Goal: Task Accomplishment & Management: Manage account settings

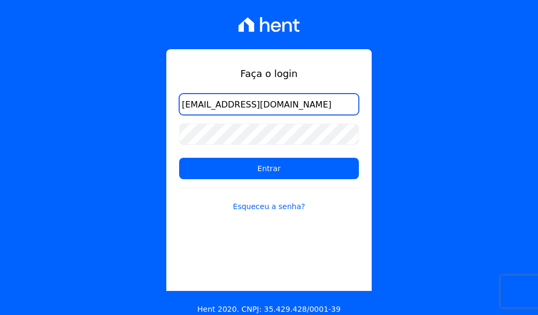
type input "[EMAIL_ADDRESS][DOMAIN_NAME]"
click at [420, 109] on div "Faça o login [EMAIL_ADDRESS][DOMAIN_NAME] Entrar Esqueceu a senha? Hent 2020. C…" at bounding box center [269, 157] width 538 height 315
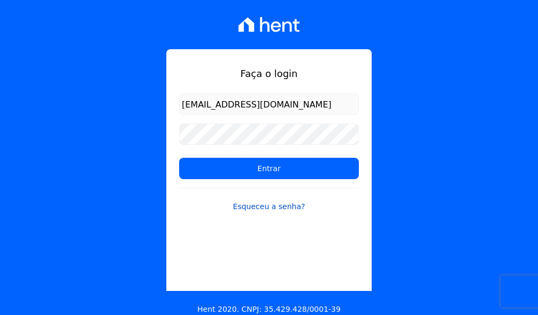
click at [272, 204] on link "Esqueceu a senha?" at bounding box center [269, 200] width 180 height 25
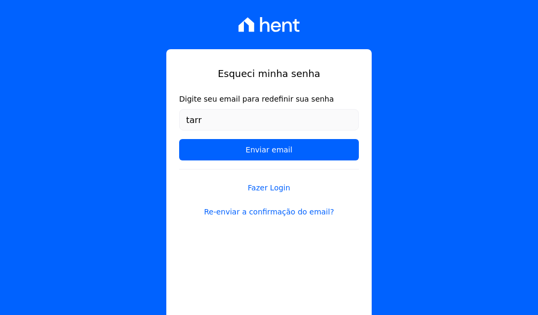
type input "[EMAIL_ADDRESS][DOMAIN_NAME]"
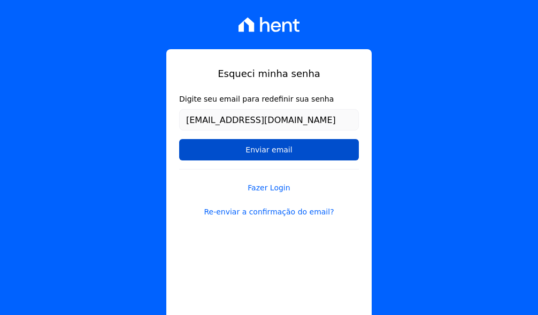
click at [253, 148] on input "Enviar email" at bounding box center [269, 149] width 180 height 21
click at [258, 149] on input "Enviar email" at bounding box center [269, 149] width 180 height 21
click at [269, 147] on input "Enviar email" at bounding box center [269, 149] width 180 height 21
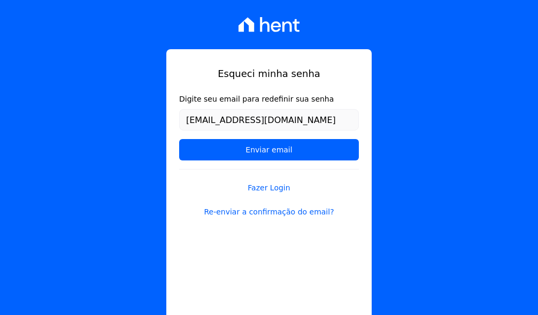
click at [293, 244] on div "Esqueci minha senha Digite seu email para redefinir sua senha [EMAIL_ADDRESS][D…" at bounding box center [268, 182] width 205 height 266
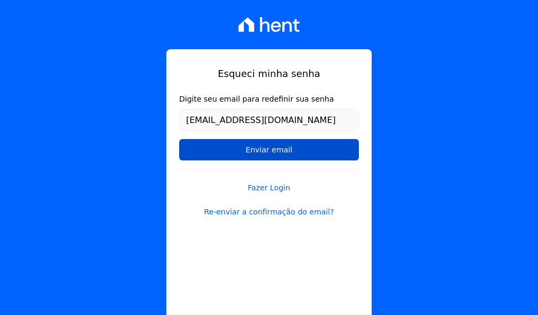
click at [252, 155] on input "Enviar email" at bounding box center [269, 149] width 180 height 21
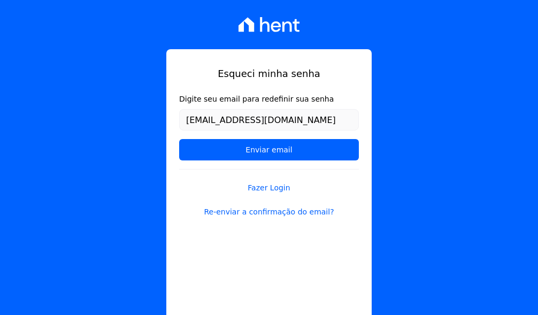
click at [130, 62] on div "Esqueci minha senha Digite seu email para redefinir sua senha [EMAIL_ADDRESS][D…" at bounding box center [269, 157] width 538 height 315
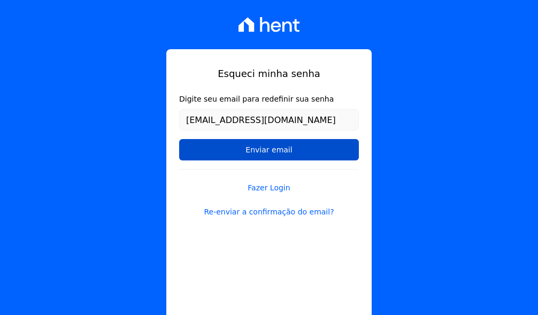
click at [292, 154] on input "Enviar email" at bounding box center [269, 149] width 180 height 21
click at [307, 150] on input "Enviar email" at bounding box center [269, 149] width 180 height 21
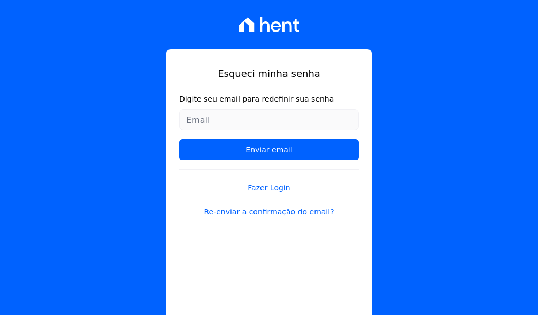
click at [243, 123] on input "Digite seu email para redefinir sua senha" at bounding box center [269, 119] width 180 height 21
type input "[EMAIL_ADDRESS][DOMAIN_NAME]"
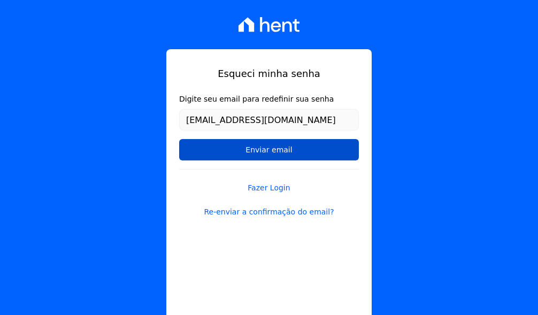
click at [270, 148] on input "Enviar email" at bounding box center [269, 149] width 180 height 21
